Goal: Task Accomplishment & Management: Use online tool/utility

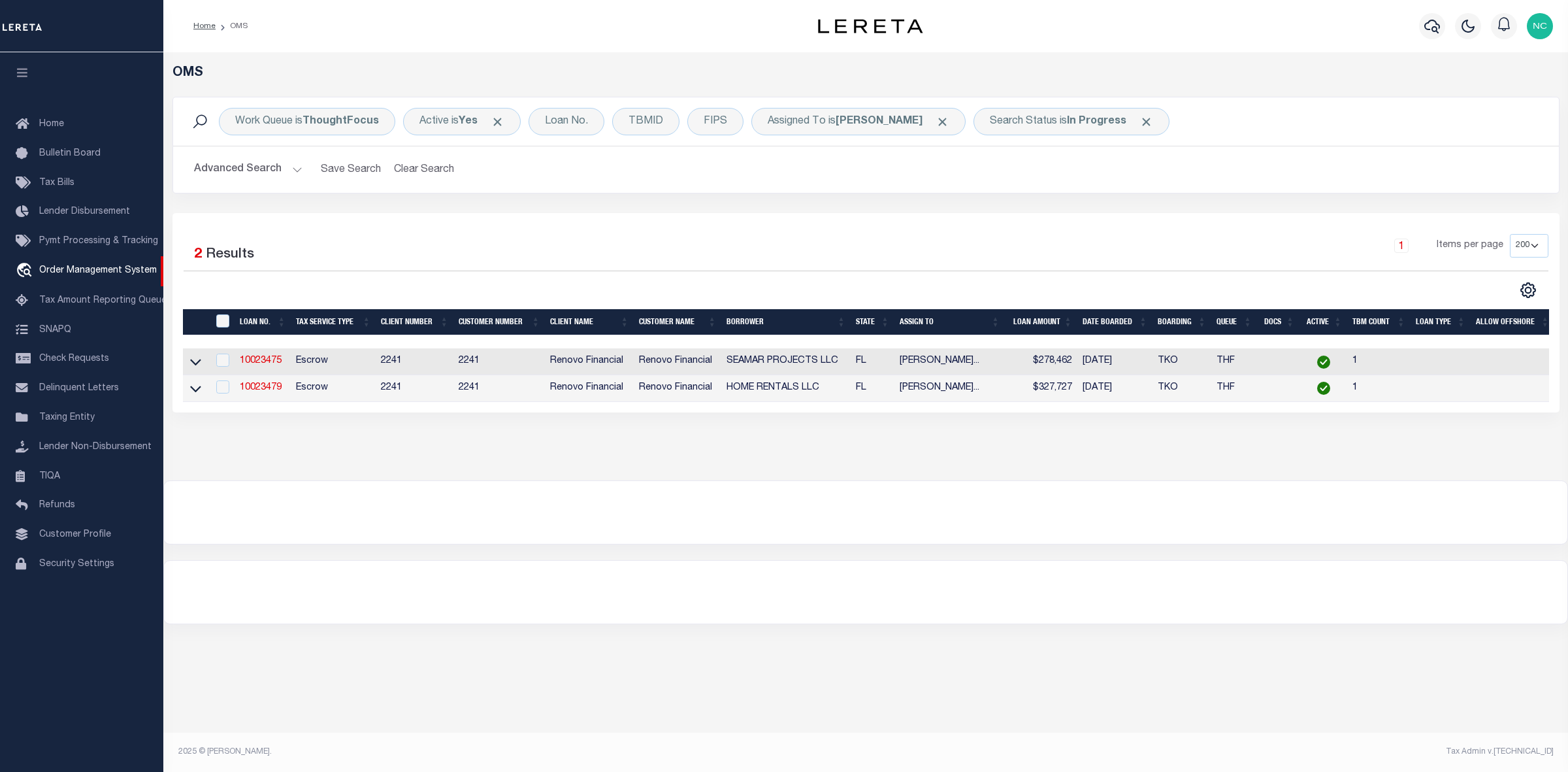
select select "200"
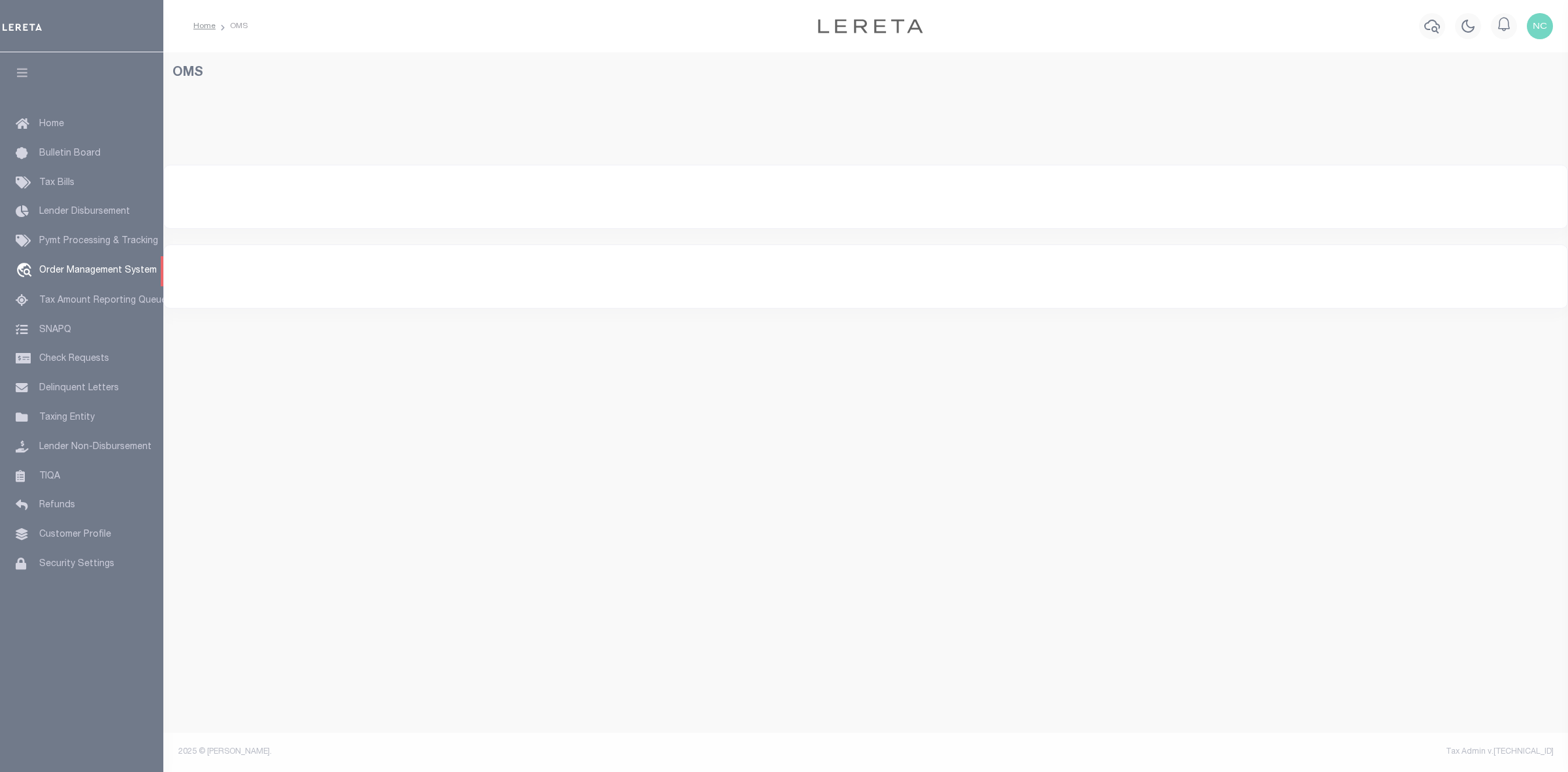
select select "200"
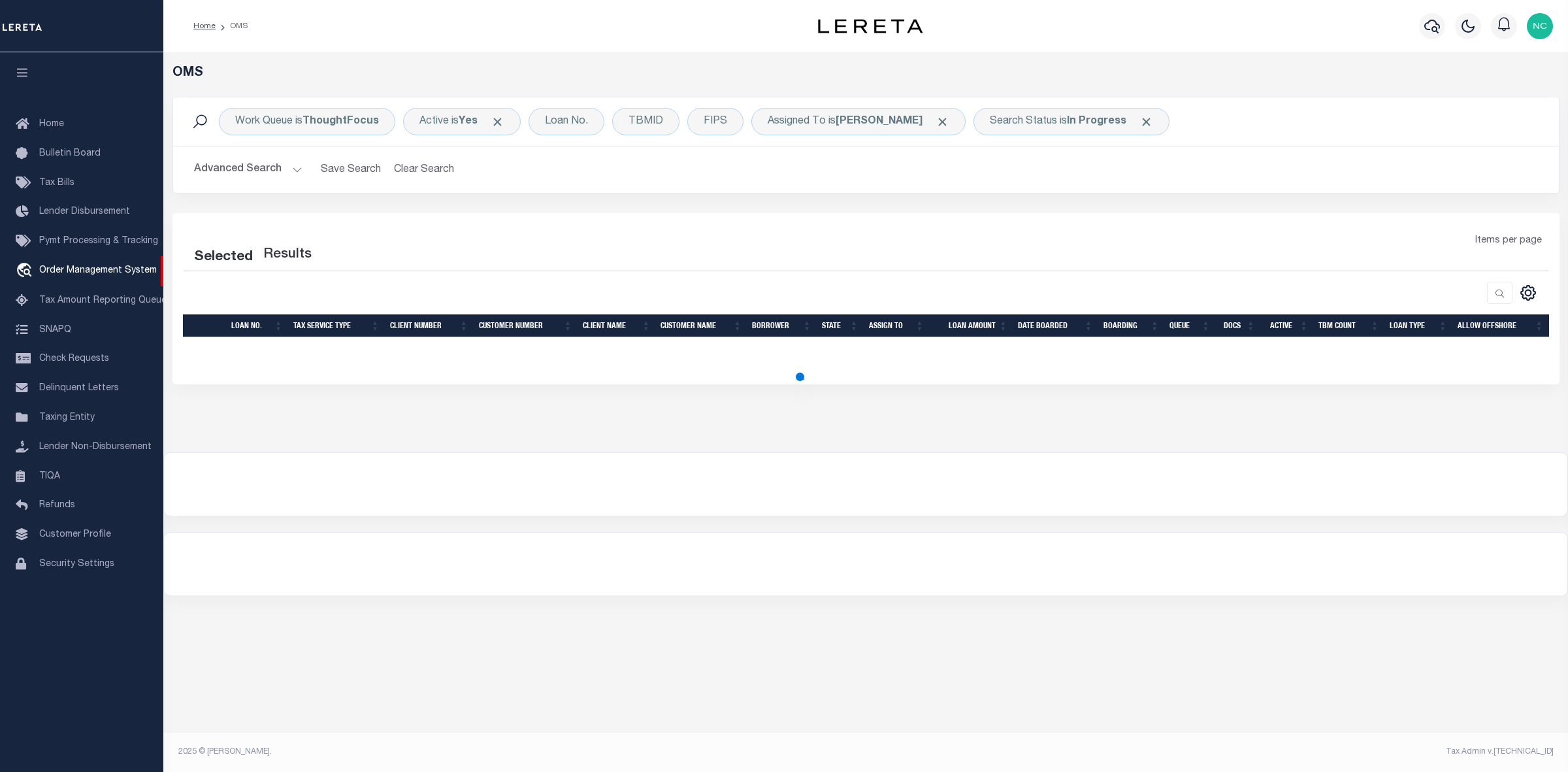
select select "200"
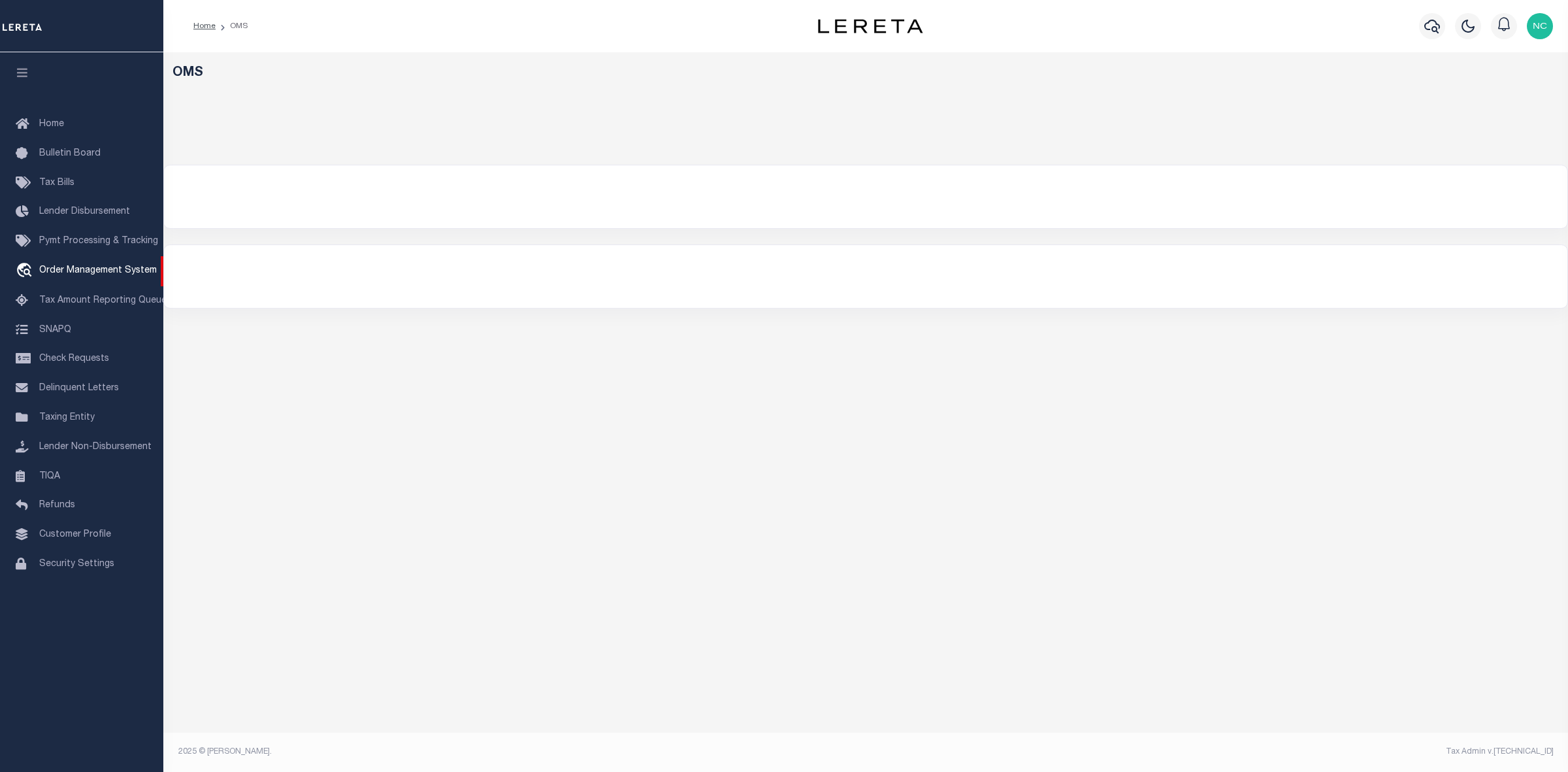
select select "200"
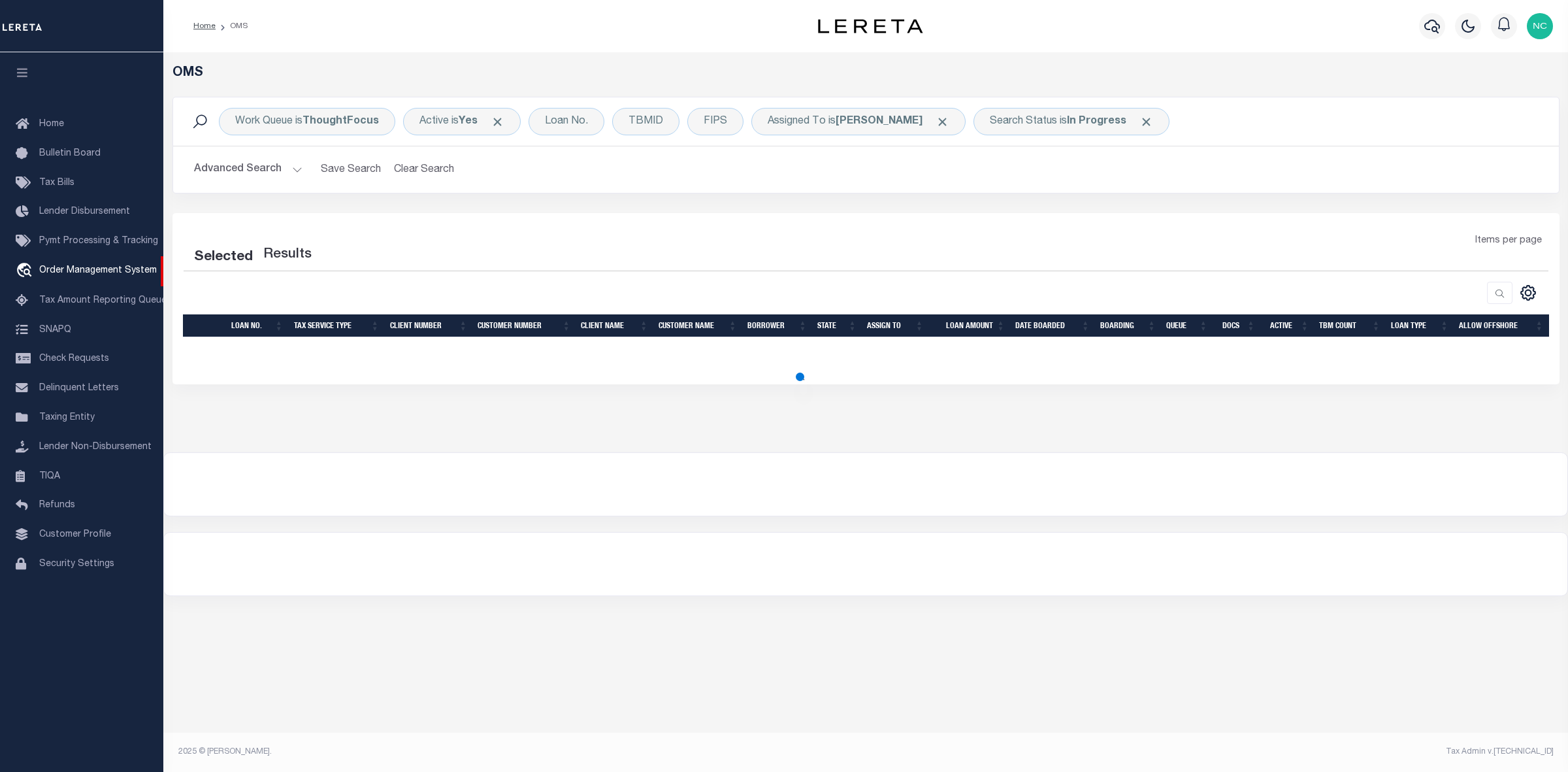
select select "200"
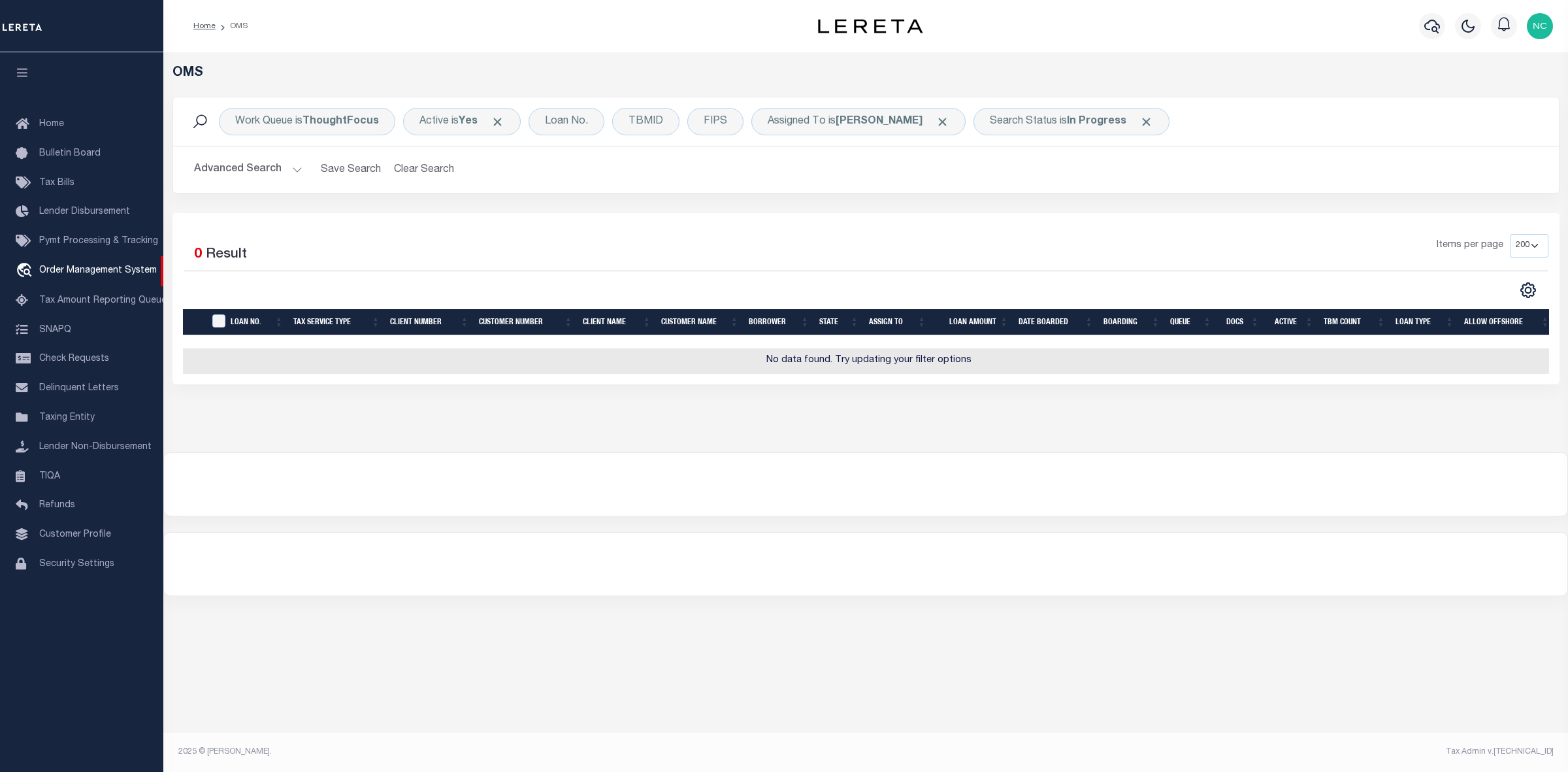
click at [609, 504] on div at bounding box center [865, 484] width 1403 height 63
click at [1553, 595] on div at bounding box center [865, 564] width 1403 height 63
drag, startPoint x: 1332, startPoint y: 476, endPoint x: 1345, endPoint y: 460, distance: 20.6
click at [1332, 476] on div at bounding box center [865, 484] width 1403 height 63
